Goal: Task Accomplishment & Management: Use online tool/utility

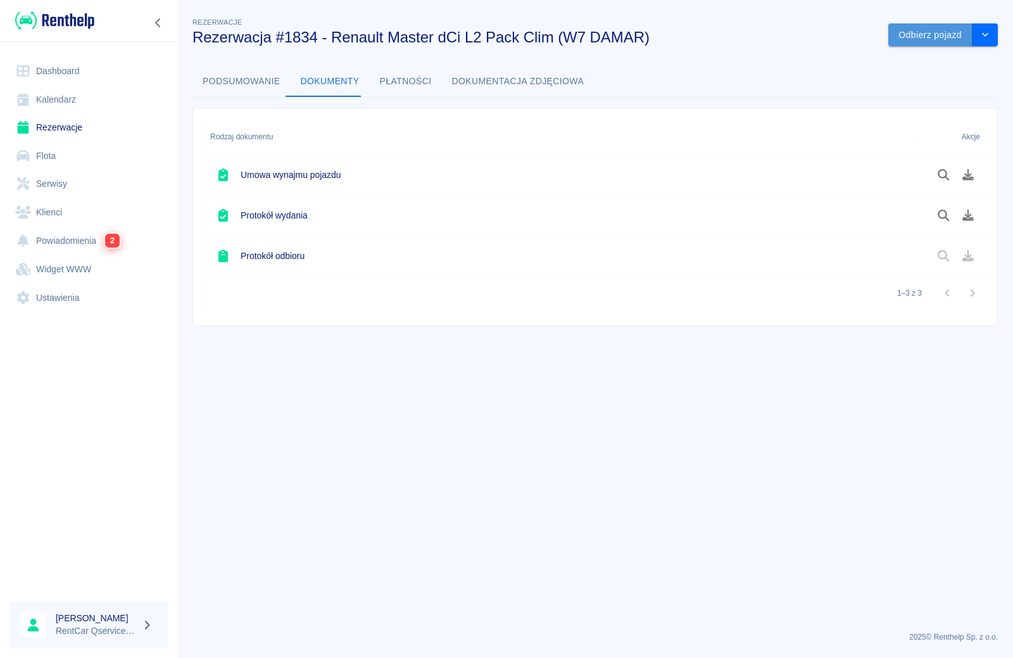
click at [937, 38] on button "Odbierz pojazd" at bounding box center [930, 34] width 84 height 23
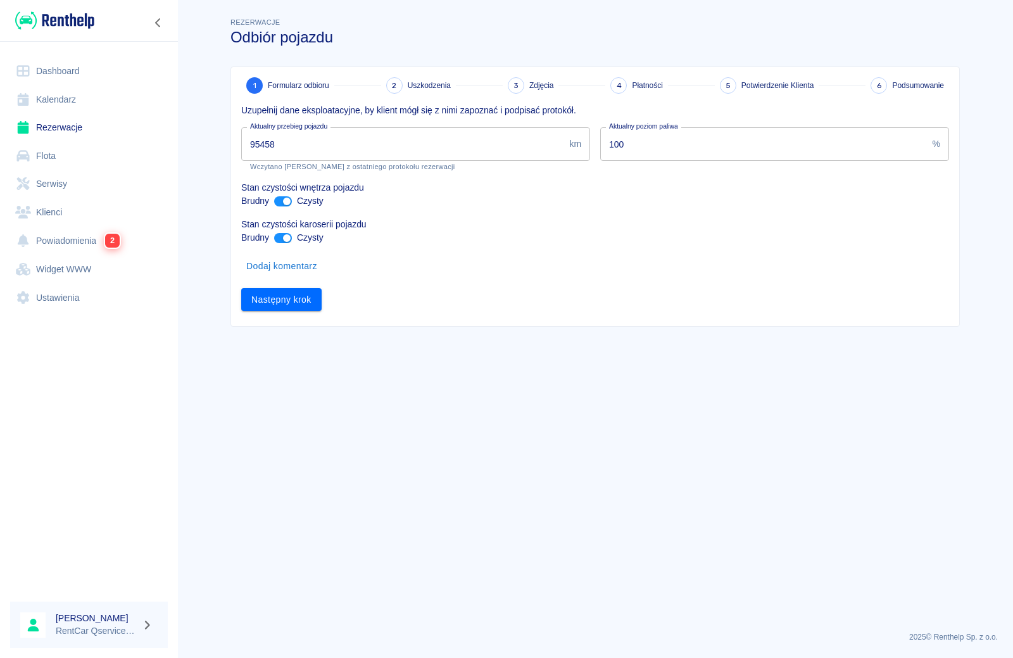
click at [333, 144] on input "95458" at bounding box center [402, 144] width 323 height 34
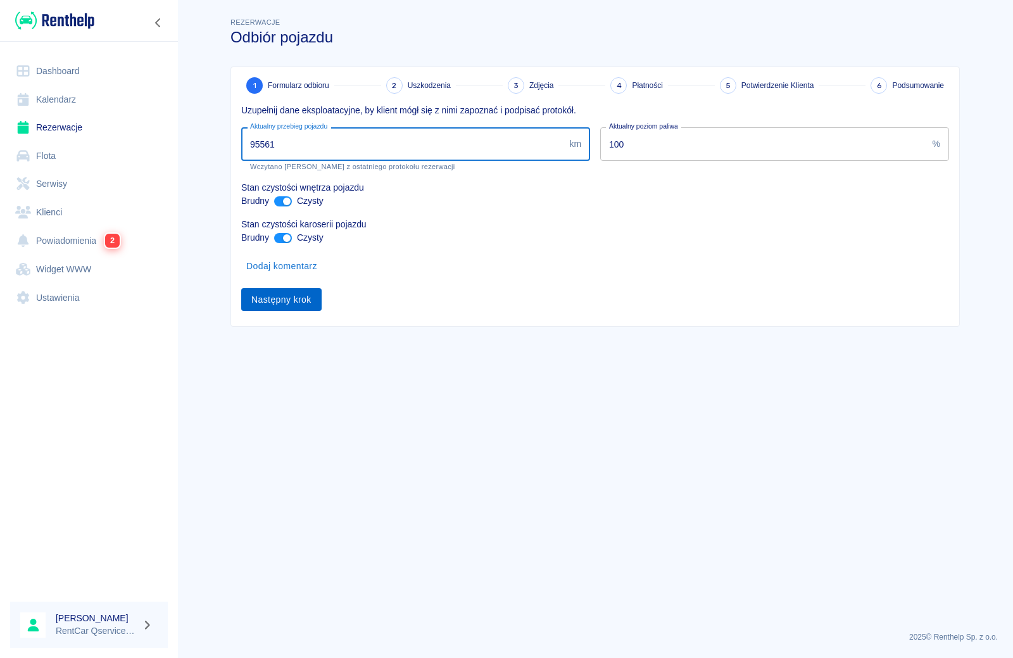
type input "95561"
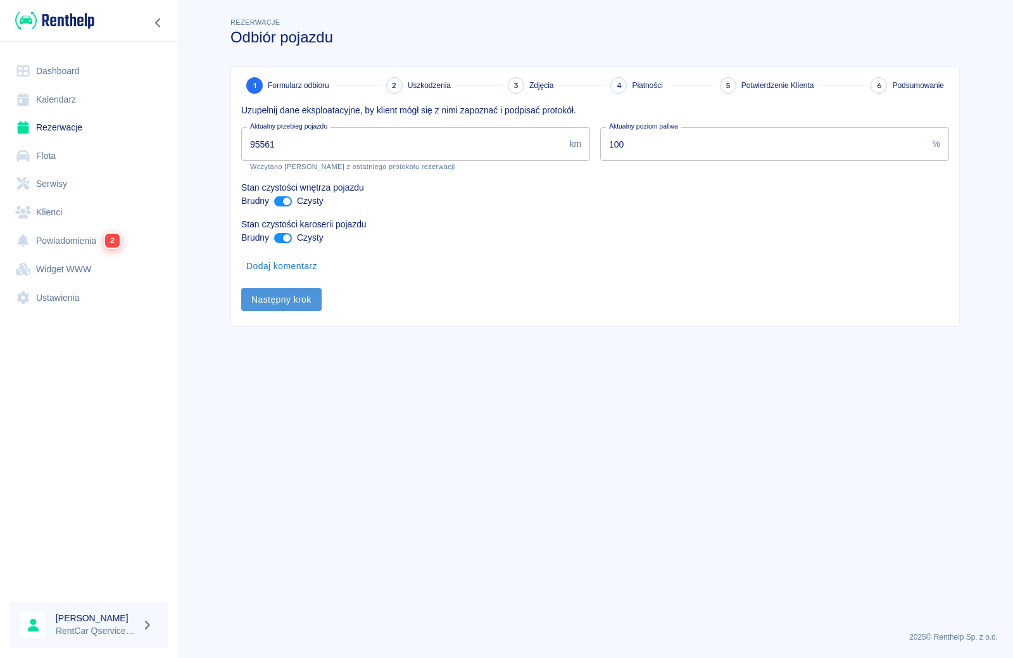
click at [282, 301] on button "Następny krok" at bounding box center [281, 299] width 80 height 23
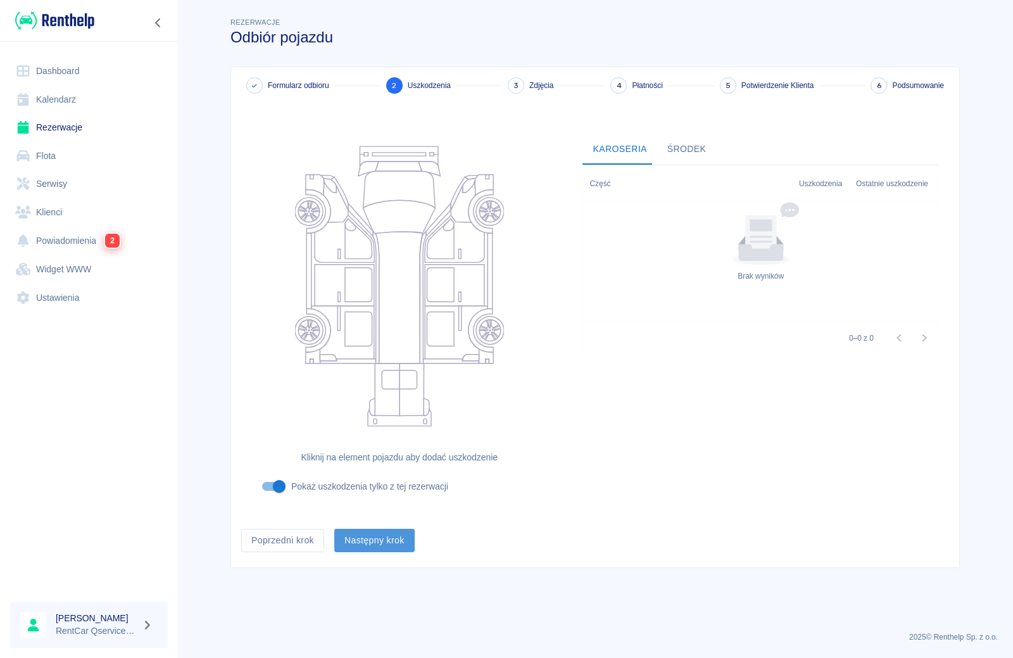
click at [390, 543] on button "Następny krok" at bounding box center [374, 539] width 80 height 23
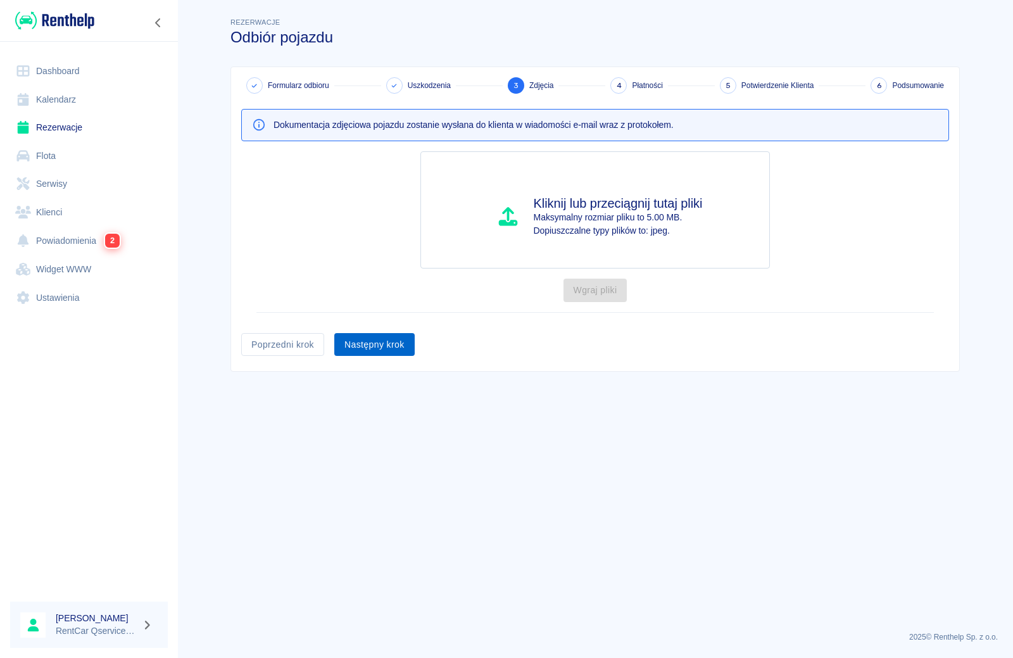
click at [392, 355] on button "Następny krok" at bounding box center [374, 344] width 80 height 23
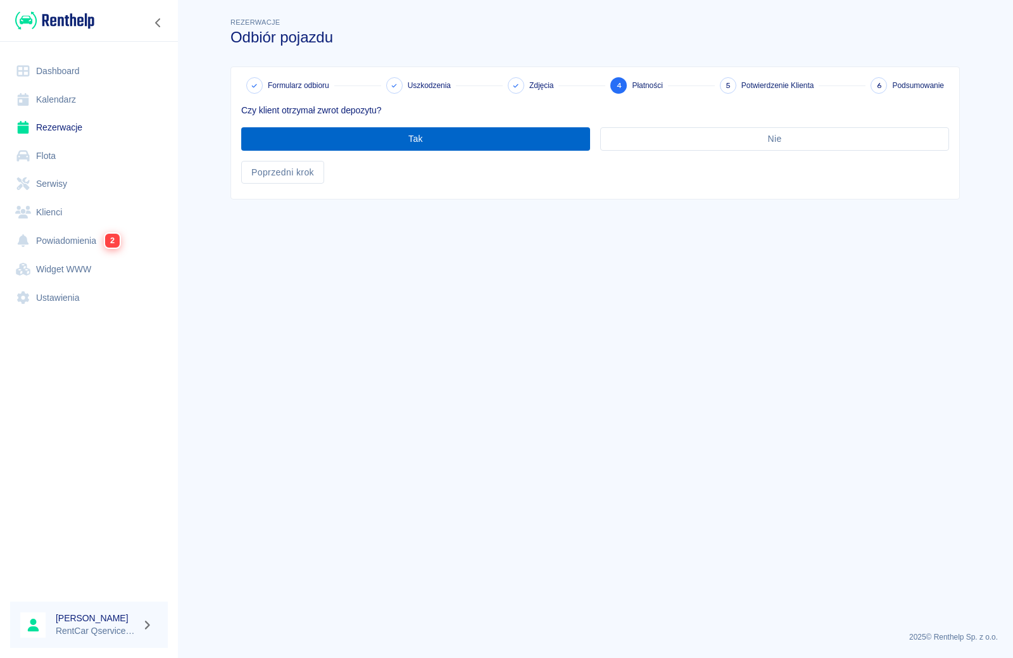
click at [392, 138] on button "Tak" at bounding box center [415, 138] width 349 height 23
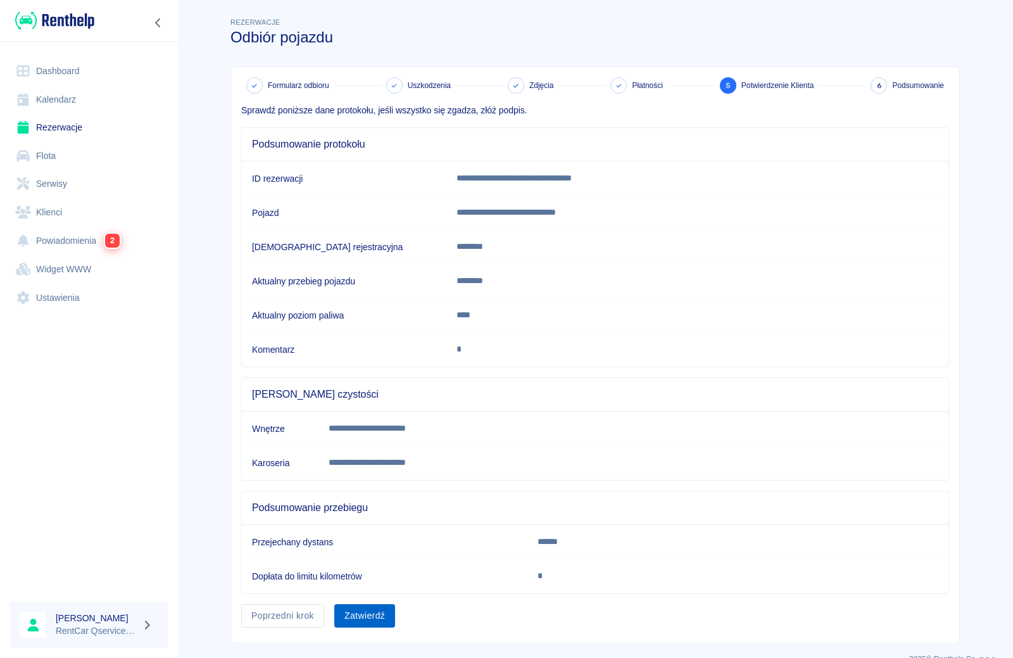
click at [363, 624] on button "Zatwierdź" at bounding box center [364, 615] width 61 height 23
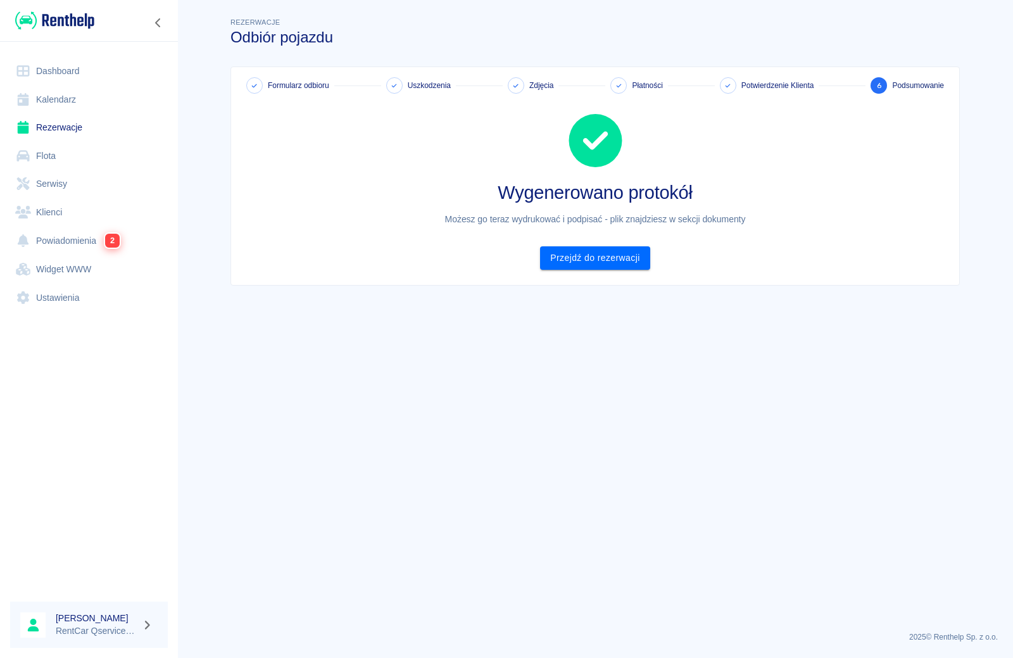
click at [61, 122] on link "Rezerwacje" at bounding box center [89, 127] width 158 height 28
